Goal: Complete application form

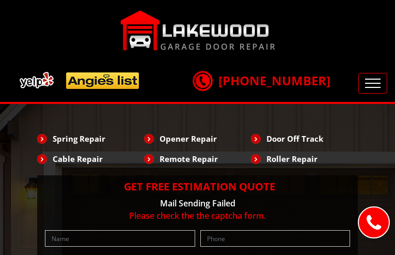
type input "wMCGiaOlZbsNcgHC"
type input "5976619067"
type input "[EMAIL_ADDRESS][DOMAIN_NAME]"
type input "nAcoKvPC"
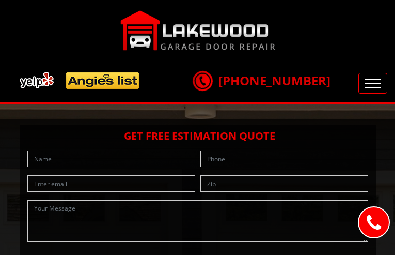
type input "zdrvKMvVv"
type input "5587414681"
type input "[EMAIL_ADDRESS][DOMAIN_NAME]"
type input "kJHgiZzsnKEobdSD"
type input "nGvHkXjbbNYhene"
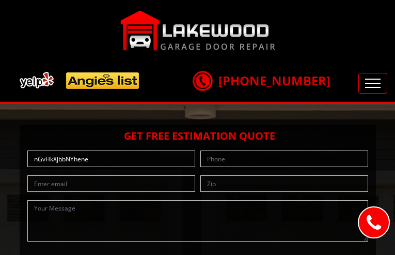
type input "8811958841"
type input "[EMAIL_ADDRESS][DOMAIN_NAME]"
type input "EaolTPzPO"
